Goal: Complete application form: Complete application form

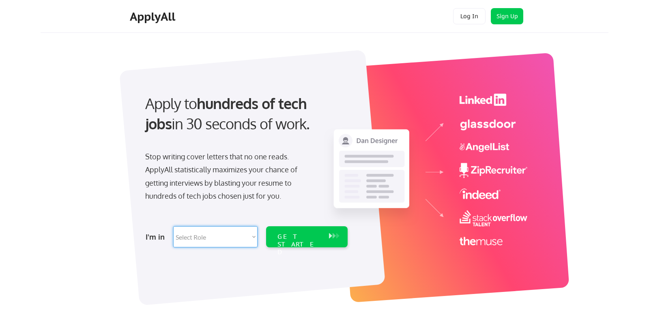
click at [173, 226] on select "Select Role Software Engineering Product Management Customer Success Sales UI/U…" at bounding box center [215, 236] width 84 height 21
select select ""data_science___analytics""
click option "Data" at bounding box center [0, 0] width 0 height 0
select select ""data_science___analytics""
click at [310, 237] on div "GET STARTED" at bounding box center [298, 245] width 43 height 24
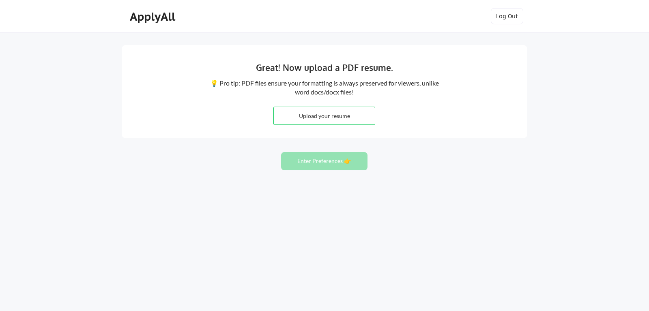
click at [314, 115] on input "file" at bounding box center [324, 115] width 101 height 17
type input "C:\fakepath\Resume 2025 - BB.docx"
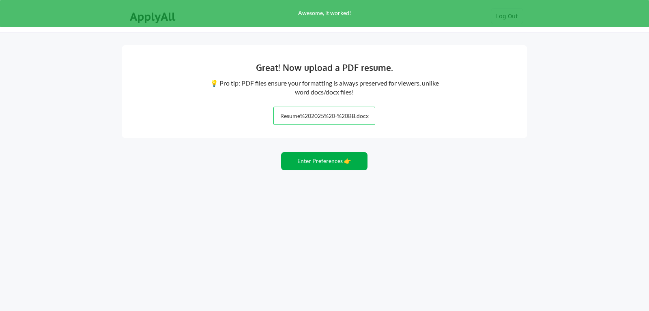
click at [322, 165] on button "Enter Preferences 👉" at bounding box center [324, 161] width 86 height 18
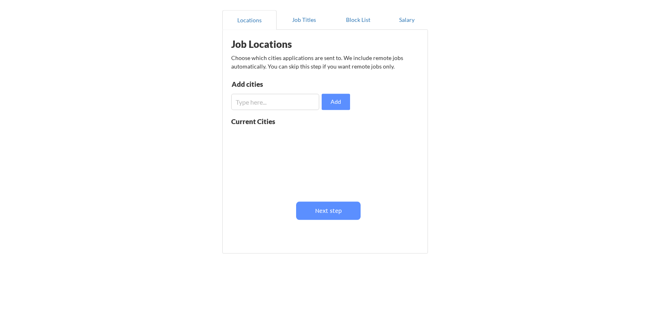
scroll to position [71, 0]
click at [270, 108] on input "input" at bounding box center [275, 100] width 88 height 16
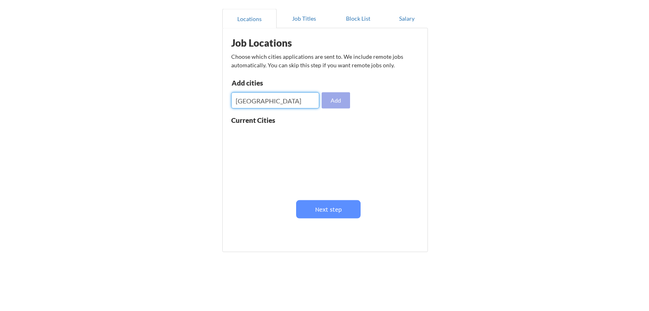
type input "Calgary"
click at [335, 102] on button "Add" at bounding box center [336, 100] width 28 height 16
click at [280, 97] on input "input" at bounding box center [275, 100] width 88 height 16
type input "Edmonton"
click at [339, 99] on button "Add" at bounding box center [336, 100] width 28 height 16
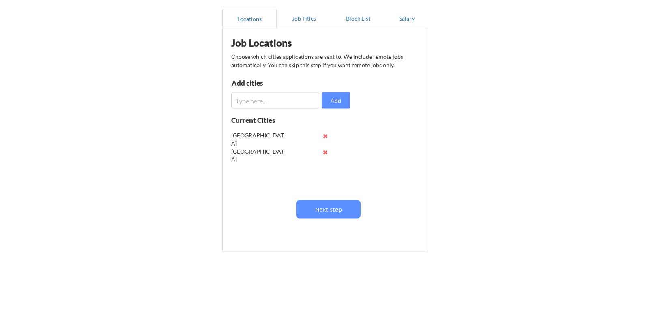
click at [283, 100] on input "input" at bounding box center [275, 100] width 88 height 16
type input "Saskatoon"
click at [337, 101] on button "Add" at bounding box center [336, 100] width 28 height 16
click at [272, 103] on input "input" at bounding box center [275, 100] width 88 height 16
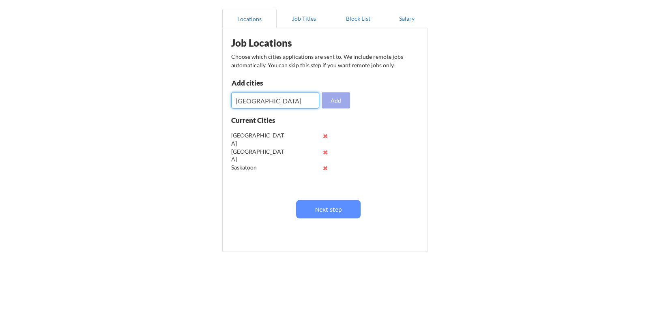
type input "Winnipeg"
click at [344, 99] on button "Add" at bounding box center [336, 100] width 28 height 16
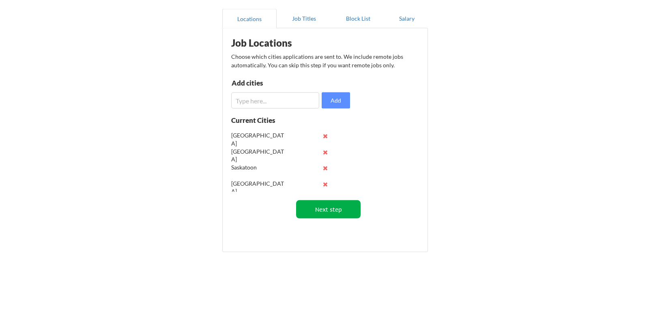
click at [339, 215] on button "Next step" at bounding box center [328, 209] width 64 height 18
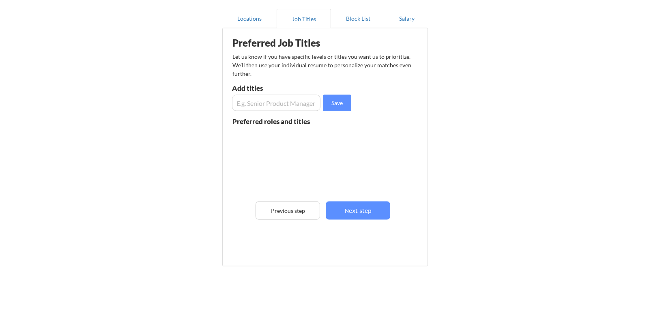
click at [272, 99] on input "input" at bounding box center [276, 103] width 88 height 16
type input "Director Data Analytics"
click at [331, 105] on button "Save" at bounding box center [337, 103] width 28 height 16
click at [293, 105] on input "input" at bounding box center [276, 103] width 88 height 16
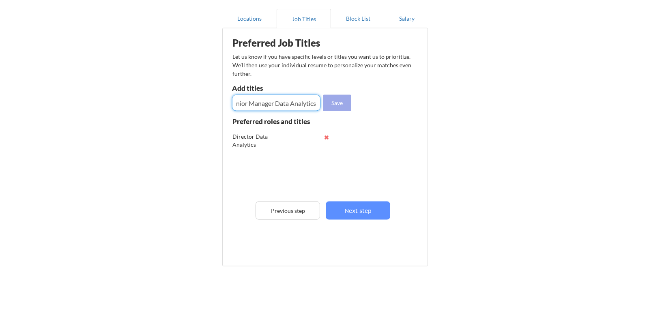
type input "Senior Manager Data Analytics"
click at [335, 101] on button "Save" at bounding box center [337, 103] width 28 height 16
click at [290, 104] on input "input" at bounding box center [276, 103] width 88 height 16
type input "Senior Manager Analytics"
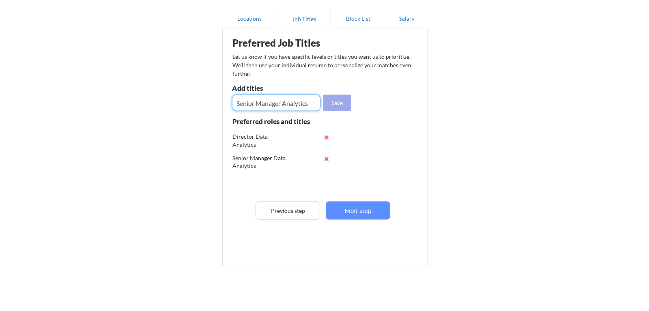
click at [334, 98] on button "Save" at bounding box center [337, 103] width 28 height 16
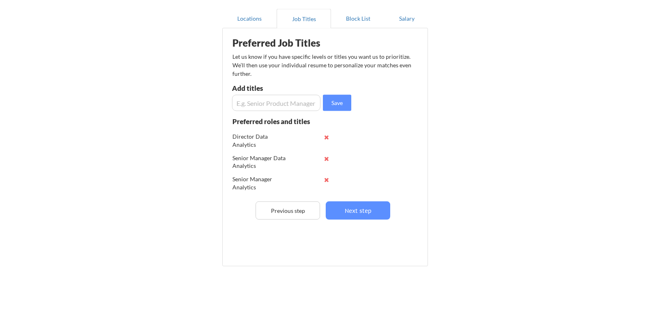
click at [285, 105] on input "input" at bounding box center [276, 103] width 88 height 16
type input "Director Analytics"
click at [342, 101] on button "Save" at bounding box center [337, 103] width 28 height 16
click at [368, 212] on button "Next step" at bounding box center [358, 211] width 64 height 18
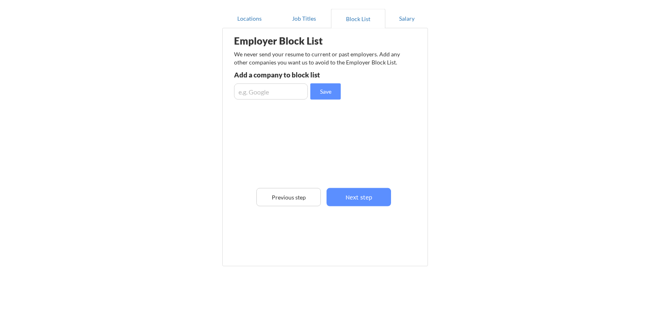
click at [284, 88] on input "input" at bounding box center [271, 92] width 74 height 16
type input "Amazon"
click at [339, 89] on button "Save" at bounding box center [325, 92] width 30 height 16
click at [275, 94] on input "input" at bounding box center [271, 92] width 74 height 16
type input "Coinbase"
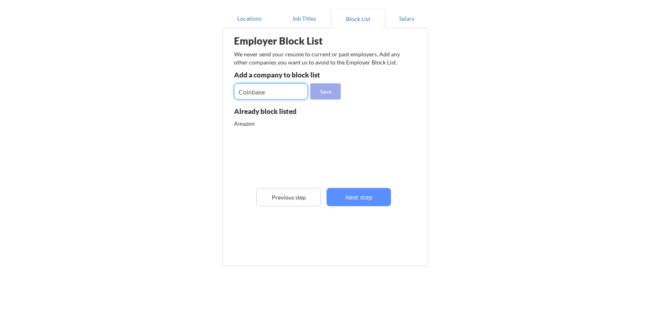
click at [331, 92] on button "Save" at bounding box center [325, 92] width 30 height 16
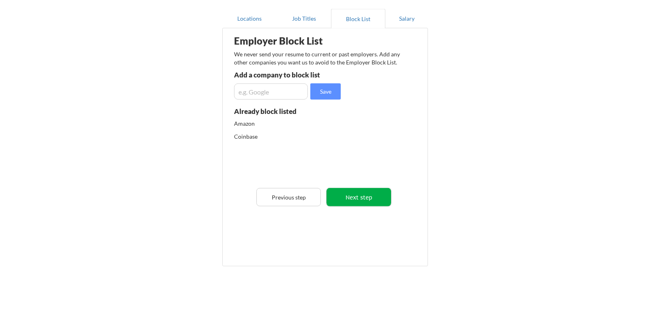
click at [359, 192] on button "Next step" at bounding box center [359, 197] width 64 height 18
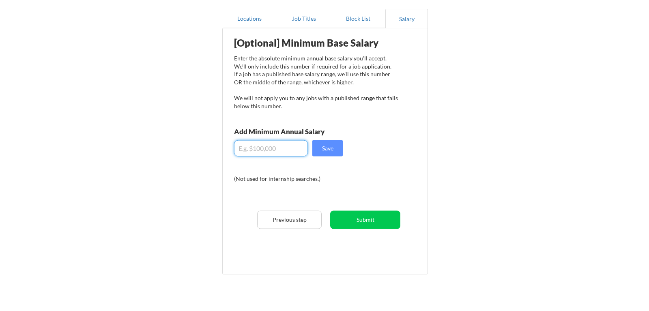
click at [283, 150] on input "input" at bounding box center [271, 148] width 74 height 16
type input "$175,000"
click at [336, 154] on button "Save" at bounding box center [327, 148] width 30 height 16
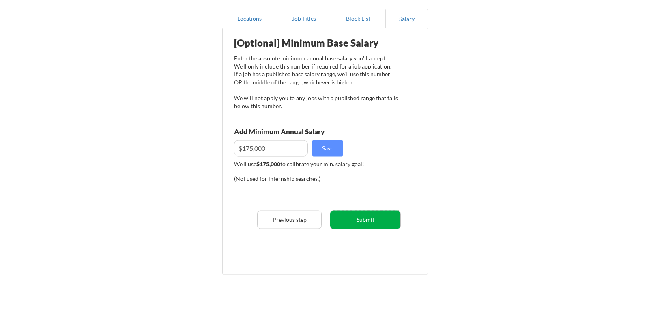
click at [365, 218] on button "Submit" at bounding box center [365, 220] width 70 height 18
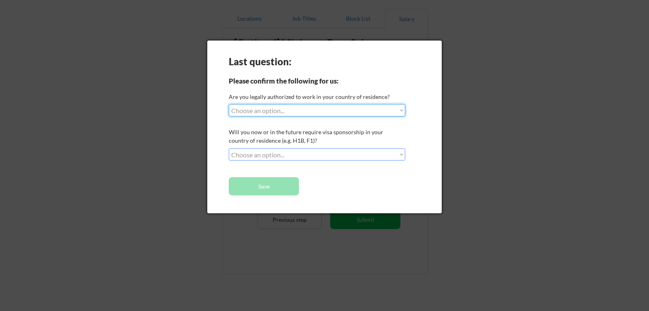
click at [229, 104] on select "Choose an option... Yes, I am a US Citizen Yes, I am a Canadian Citizen Yes, I …" at bounding box center [317, 110] width 176 height 12
select select ""yes__i_am_a_canadian_citizen""
click option "Yes, I am a Canadian Citizen" at bounding box center [0, 0] width 0 height 0
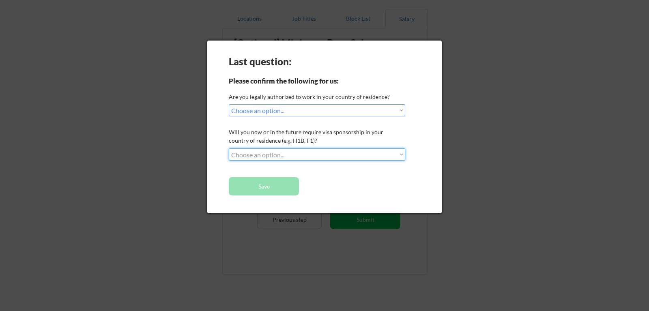
click at [229, 148] on select "Choose an option... No, I will not need sponsorship Yes, I will need sponsorship" at bounding box center [317, 154] width 176 height 12
select select ""no__i_will_not_need_sponsorship""
click option "No, I will not need sponsorship" at bounding box center [0, 0] width 0 height 0
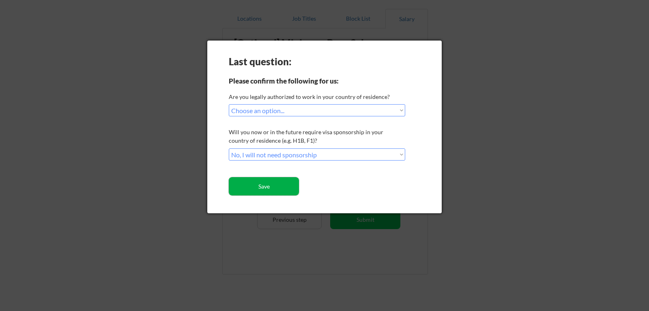
click at [283, 183] on button "Save" at bounding box center [264, 186] width 70 height 18
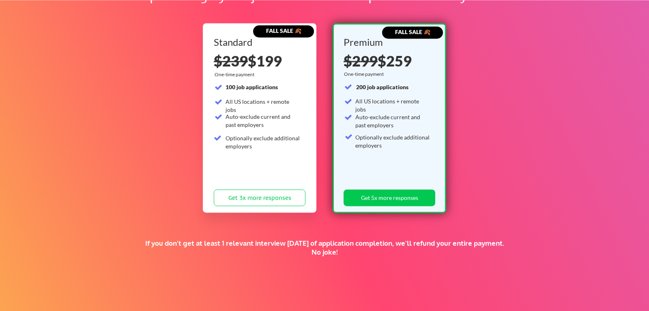
scroll to position [72, 0]
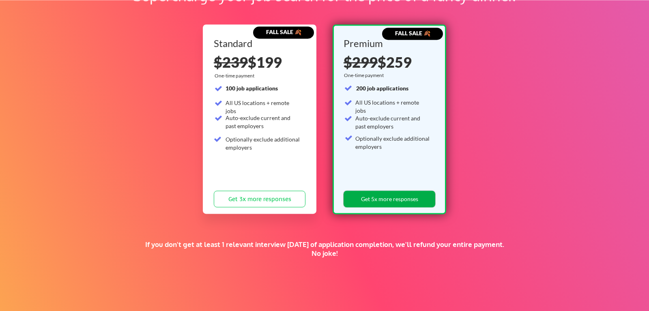
click at [381, 196] on button "Get 5x more responses" at bounding box center [390, 199] width 92 height 17
